Goal: Contribute content: Add original content to the website for others to see

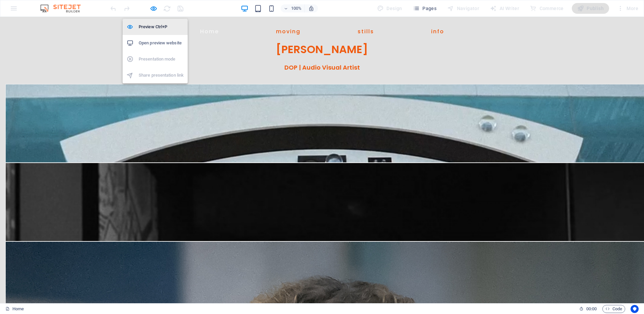
click at [154, 25] on h6 "Preview Ctrl+P" at bounding box center [161, 27] width 45 height 8
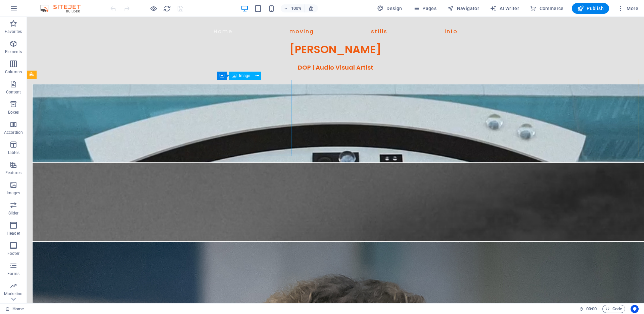
click at [239, 74] on span "Image" at bounding box center [244, 76] width 11 height 4
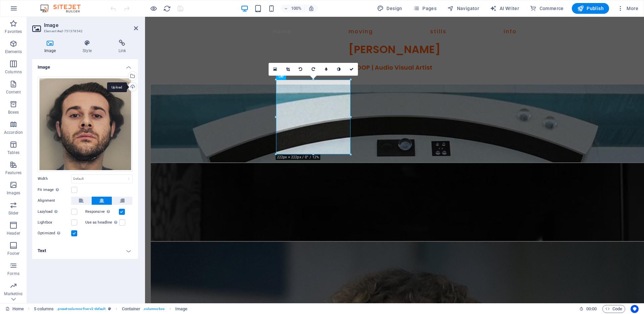
click at [131, 87] on div "Upload" at bounding box center [132, 87] width 10 height 10
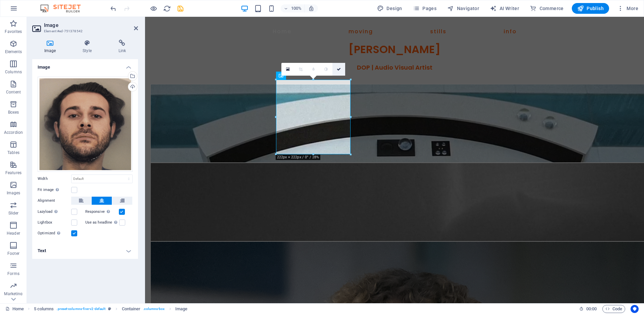
click at [338, 69] on icon at bounding box center [339, 69] width 4 height 4
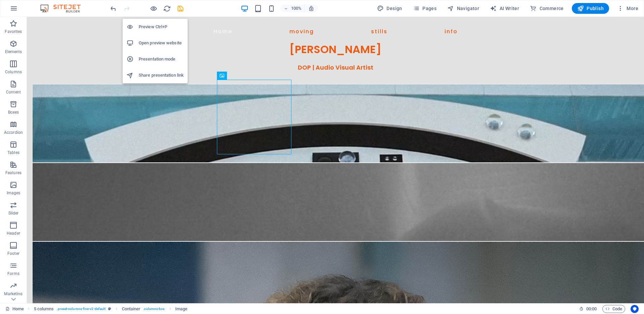
click at [153, 23] on h6 "Preview Ctrl+P" at bounding box center [161, 27] width 45 height 8
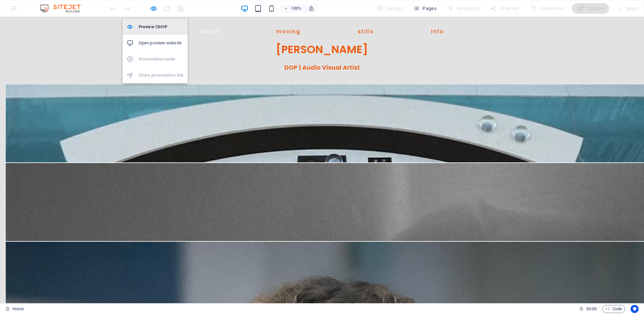
click at [158, 24] on h6 "Preview Ctrl+P" at bounding box center [161, 27] width 45 height 8
click at [143, 27] on h6 "Preview Ctrl+P" at bounding box center [161, 27] width 45 height 8
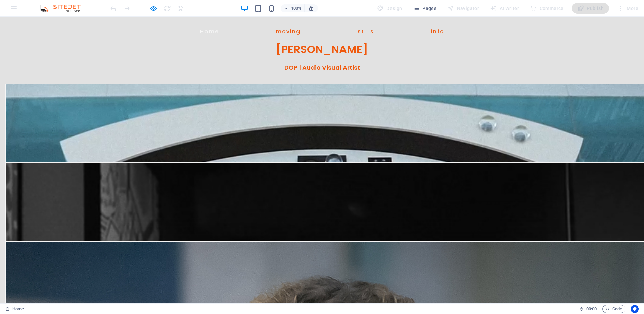
drag, startPoint x: 128, startPoint y: 40, endPoint x: 148, endPoint y: 33, distance: 21.8
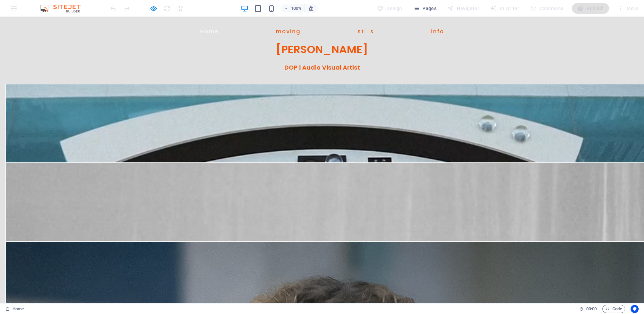
click at [128, 40] on div "Home moving stills info [PERSON_NAME]" at bounding box center [322, 40] width 644 height 47
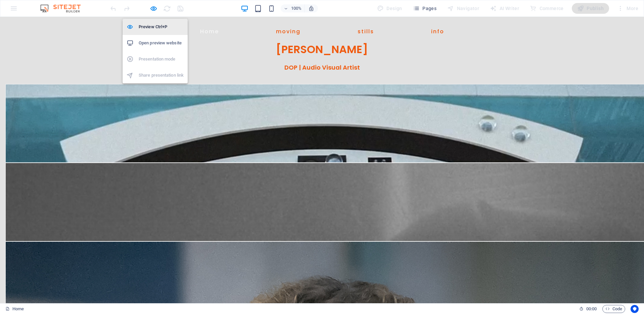
click at [149, 26] on h6 "Preview Ctrl+P" at bounding box center [161, 27] width 45 height 8
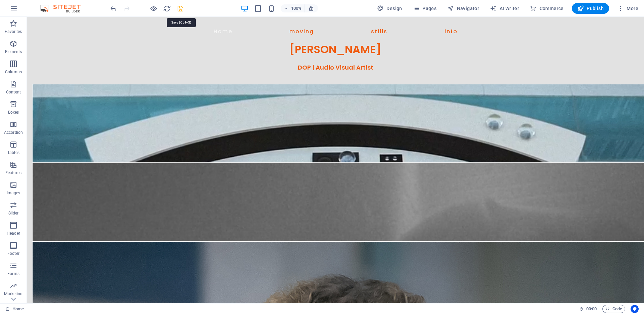
click at [183, 8] on icon "save" at bounding box center [181, 9] width 8 height 8
